Goal: Check status: Check status

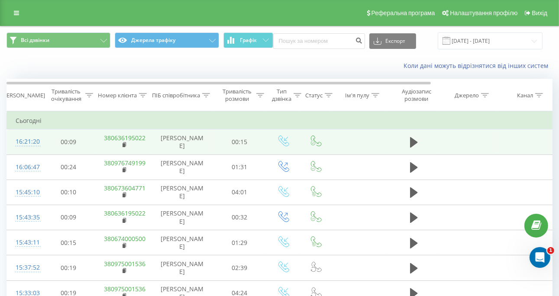
click at [120, 145] on td "380636195022" at bounding box center [124, 142] width 56 height 25
click at [125, 145] on rect at bounding box center [124, 145] width 3 height 4
